Goal: Transaction & Acquisition: Purchase product/service

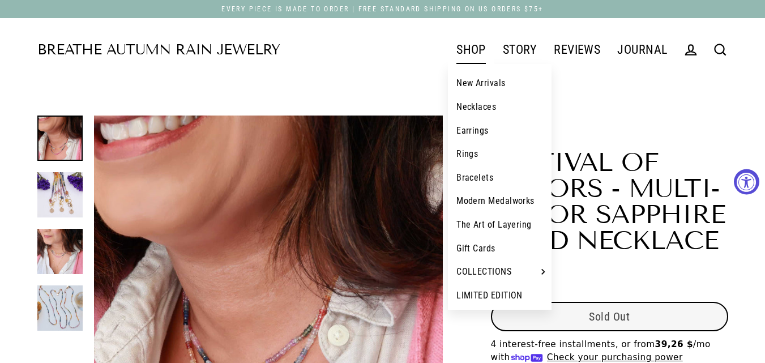
click at [486, 83] on link "New Arrivals" at bounding box center [500, 83] width 104 height 24
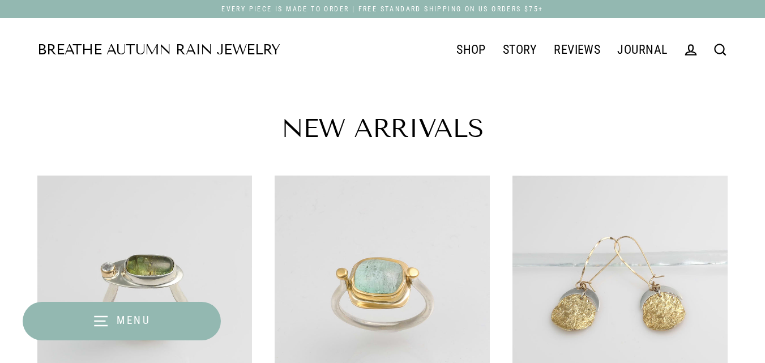
scroll to position [202, 0]
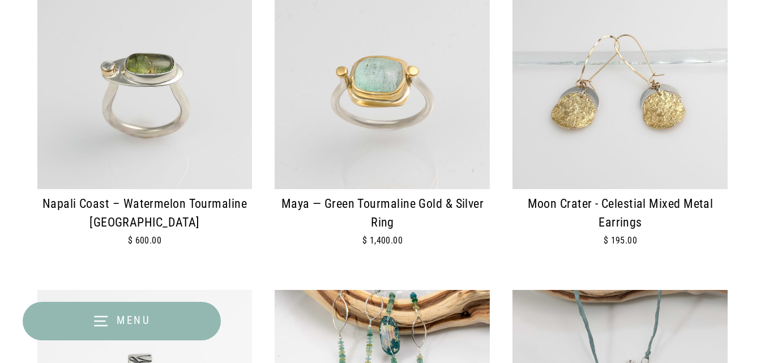
click at [648, 152] on img at bounding box center [619, 81] width 215 height 215
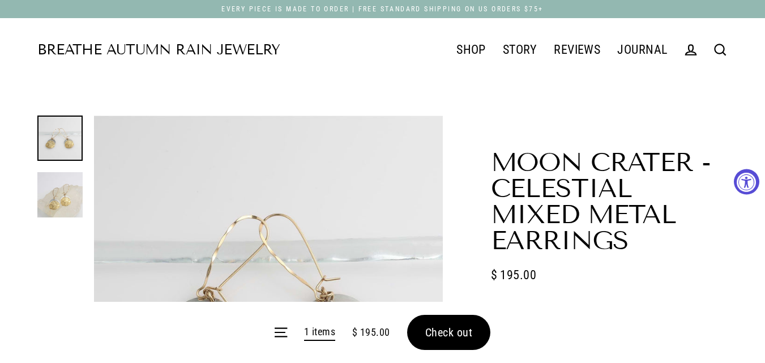
select select "3"
click at [459, 328] on form "Menu 1 items $ 195.00 Check out" at bounding box center [382, 332] width 765 height 61
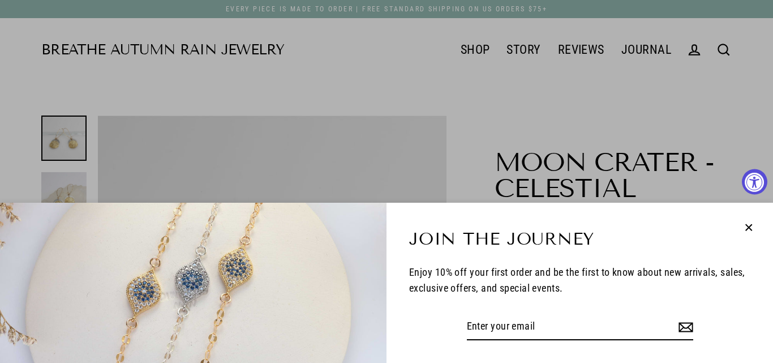
click at [748, 226] on icon "button" at bounding box center [749, 227] width 6 height 6
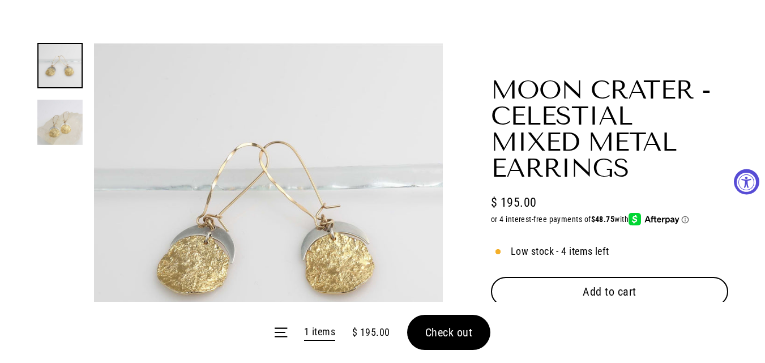
scroll to position [100, 0]
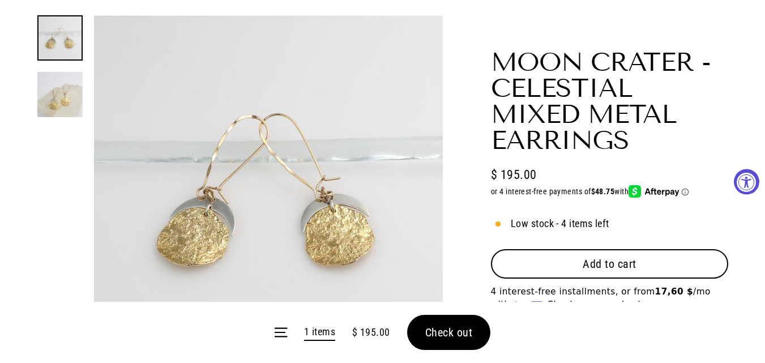
click at [453, 331] on span "Check out" at bounding box center [449, 332] width 48 height 14
